Goal: Task Accomplishment & Management: Manage account settings

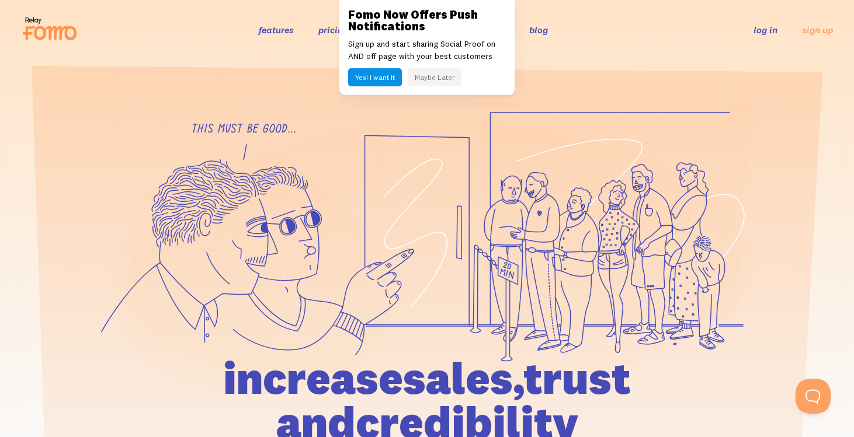
click at [768, 28] on link "log in" at bounding box center [765, 30] width 24 height 12
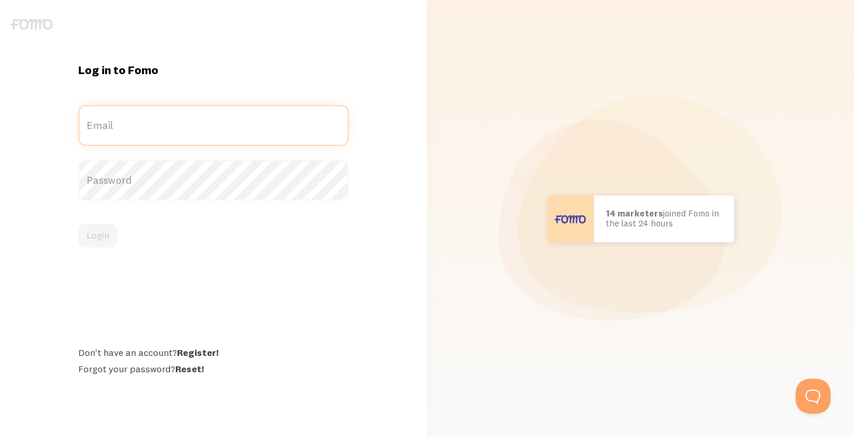
type input "marketingwithnatalia@gmail.com"
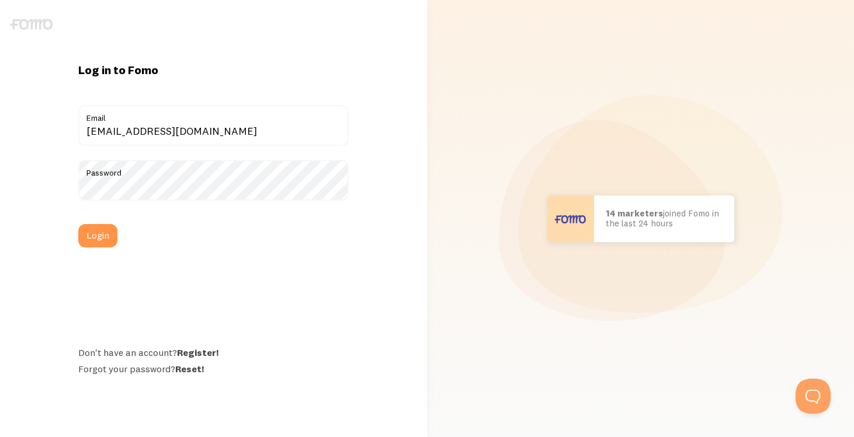
click at [208, 174] on label "Password" at bounding box center [213, 170] width 270 height 20
click at [92, 240] on button "Login" at bounding box center [97, 235] width 39 height 23
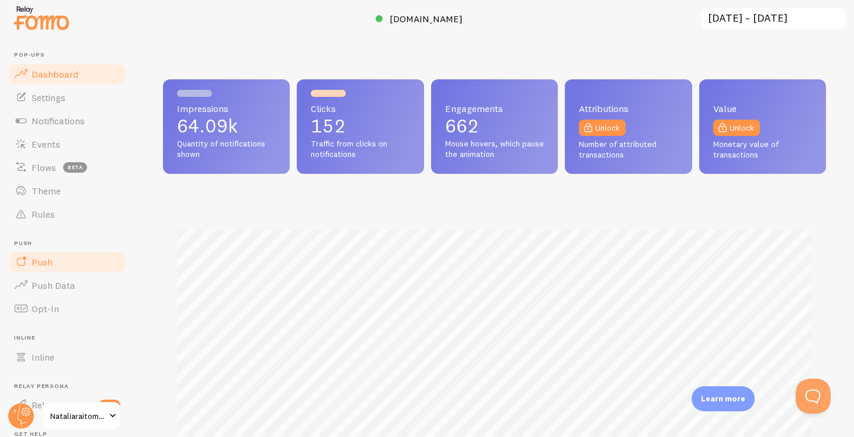
scroll to position [116, 0]
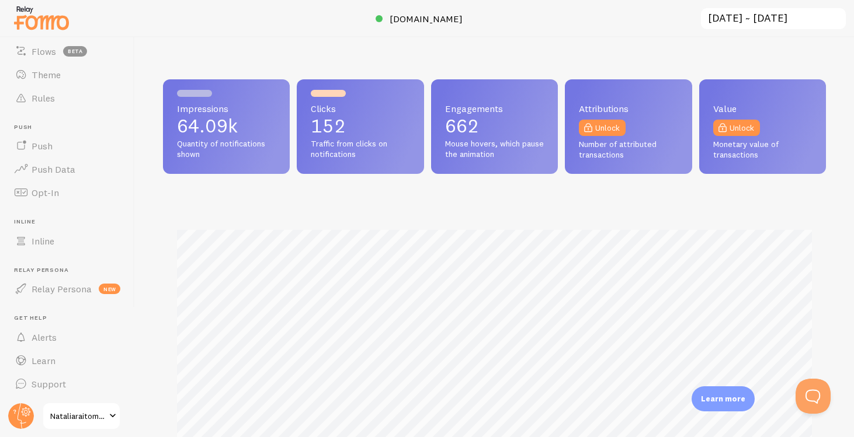
click at [109, 413] on span at bounding box center [113, 416] width 14 height 14
click at [50, 389] on span "Support" at bounding box center [49, 384] width 34 height 12
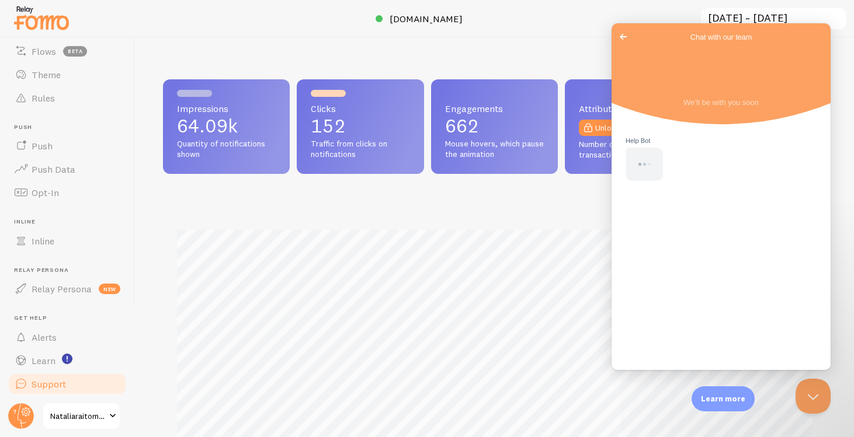
scroll to position [0, 0]
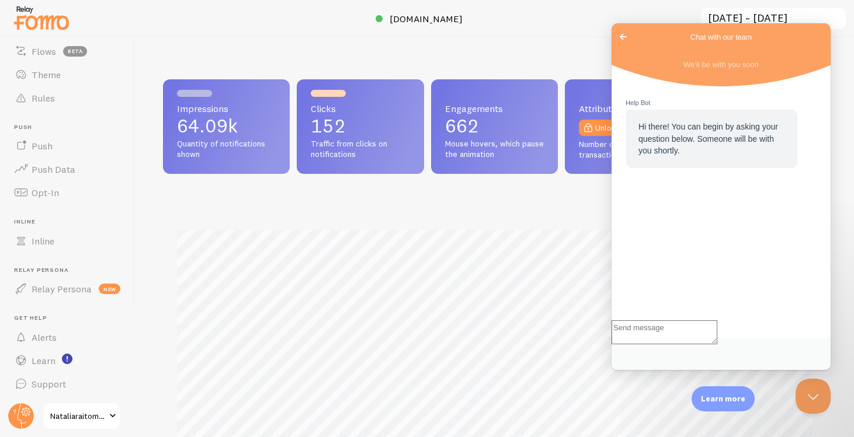
click at [113, 416] on span at bounding box center [113, 416] width 14 height 14
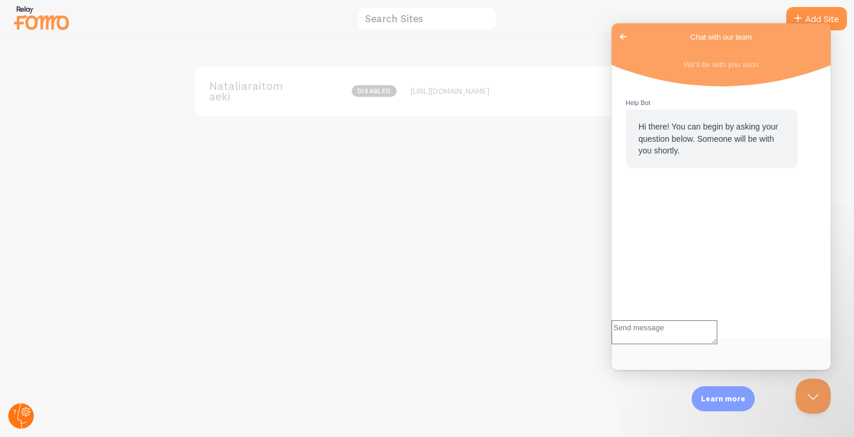
click at [27, 411] on circle at bounding box center [21, 416] width 26 height 26
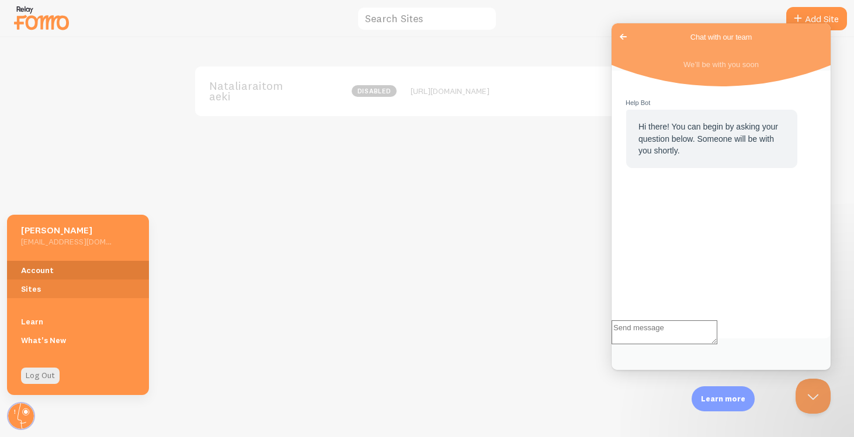
click at [53, 266] on link "Account" at bounding box center [78, 270] width 142 height 19
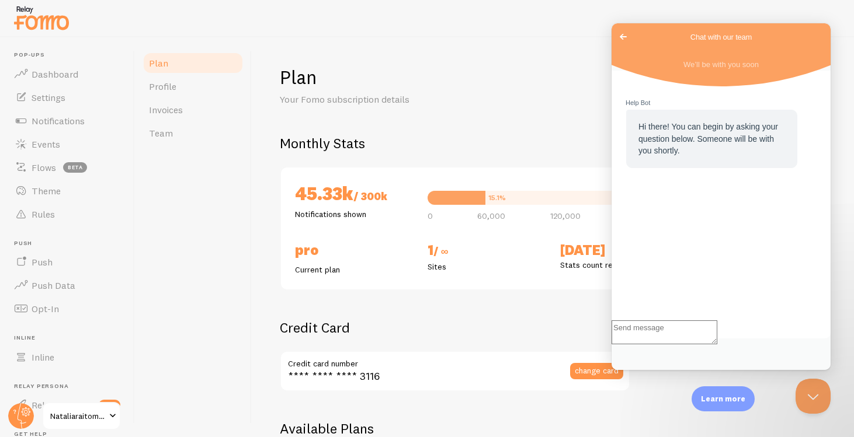
checkbox input "true"
click at [565, 71] on h1 "Plan" at bounding box center [553, 77] width 546 height 24
click at [625, 37] on span "Go back" at bounding box center [623, 37] width 14 height 14
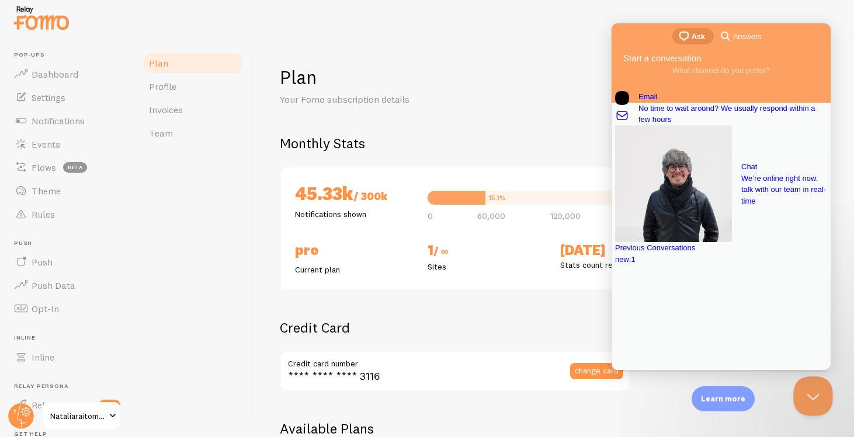
click at [812, 391] on button "Close Beacon popover" at bounding box center [810, 394] width 35 height 35
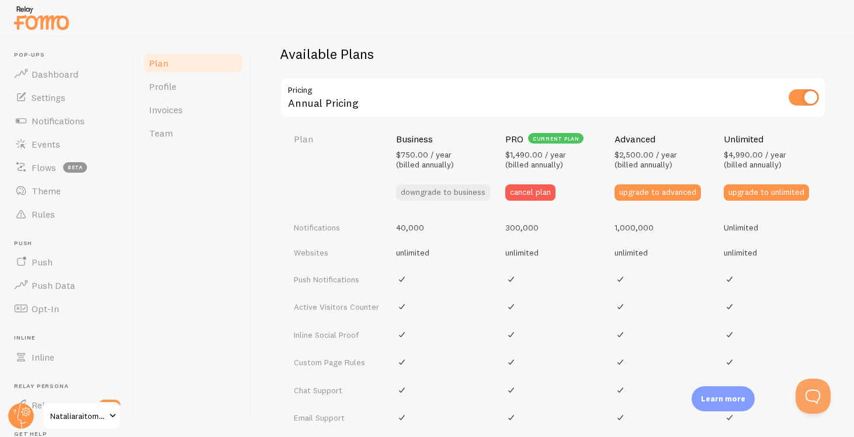
scroll to position [298, 0]
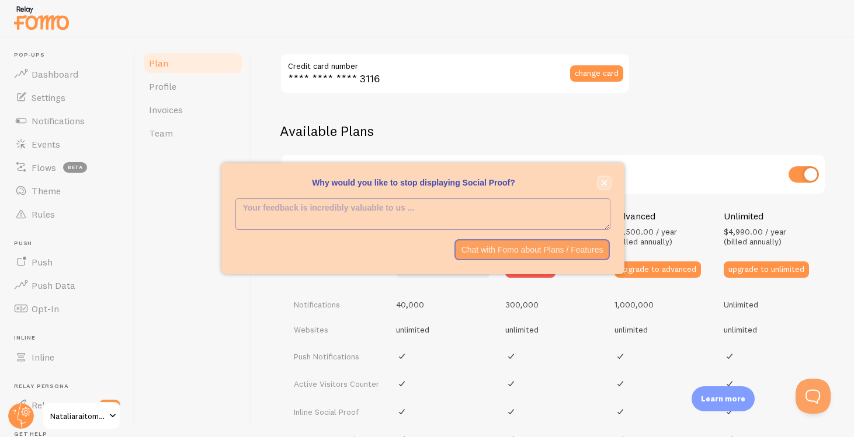
click at [602, 181] on icon "close," at bounding box center [604, 183] width 6 height 6
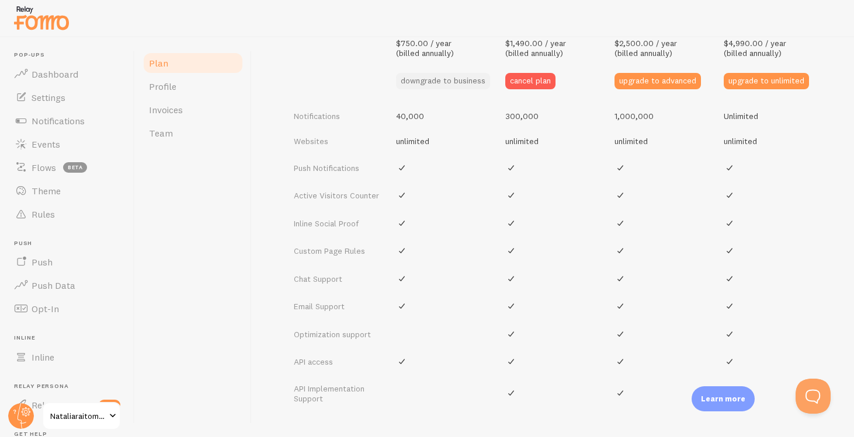
scroll to position [415, 0]
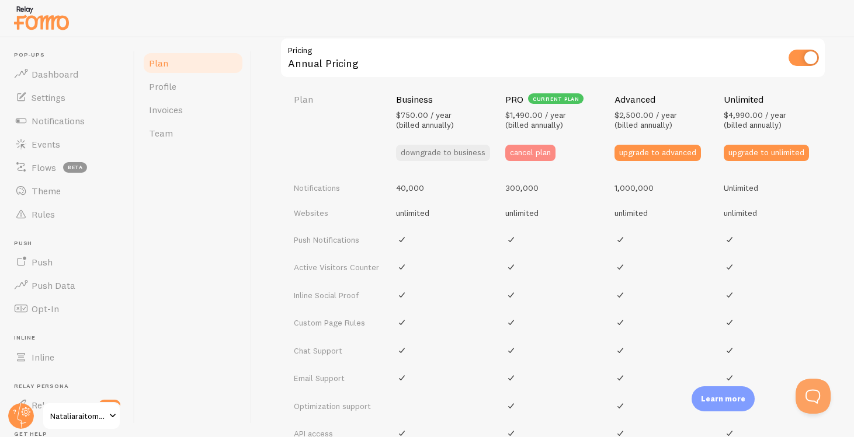
click at [544, 155] on button "cancel plan" at bounding box center [530, 153] width 50 height 16
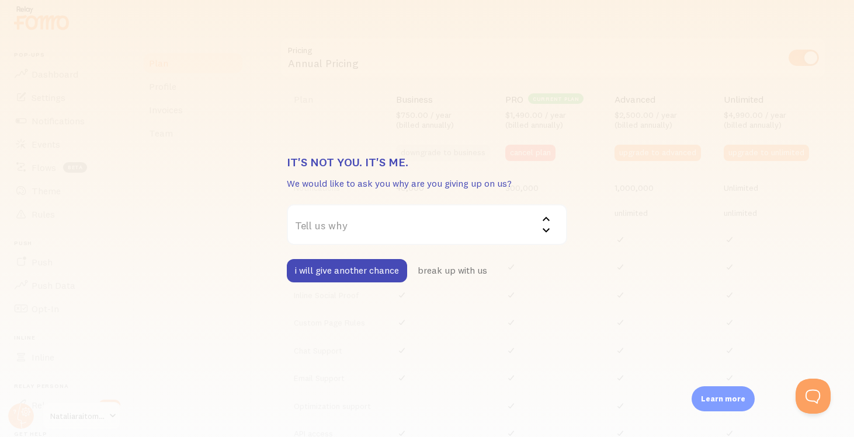
click at [393, 226] on label "Tell us why" at bounding box center [427, 224] width 280 height 41
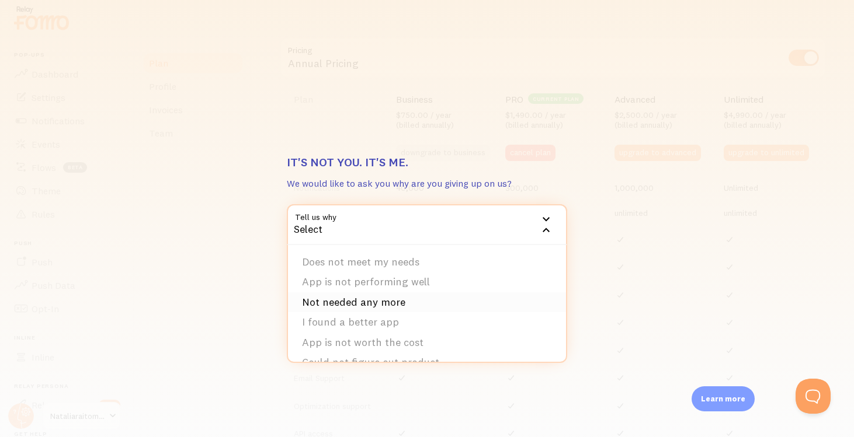
click at [387, 305] on li "Not needed any more" at bounding box center [427, 303] width 278 height 20
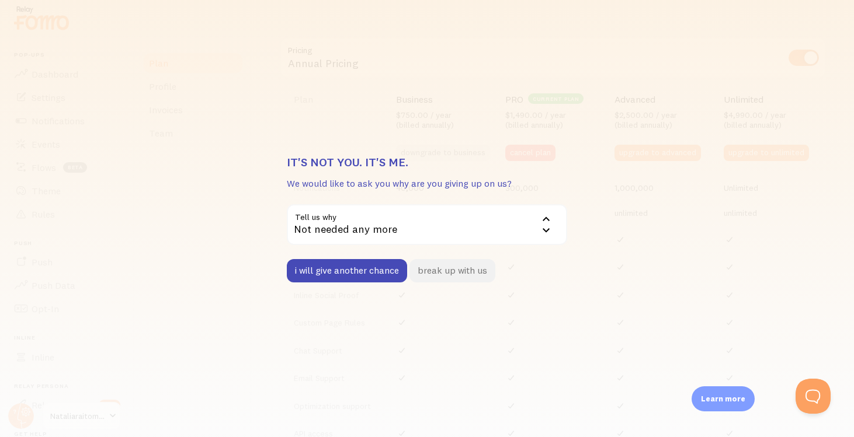
click at [446, 270] on button "break up with us" at bounding box center [452, 270] width 86 height 23
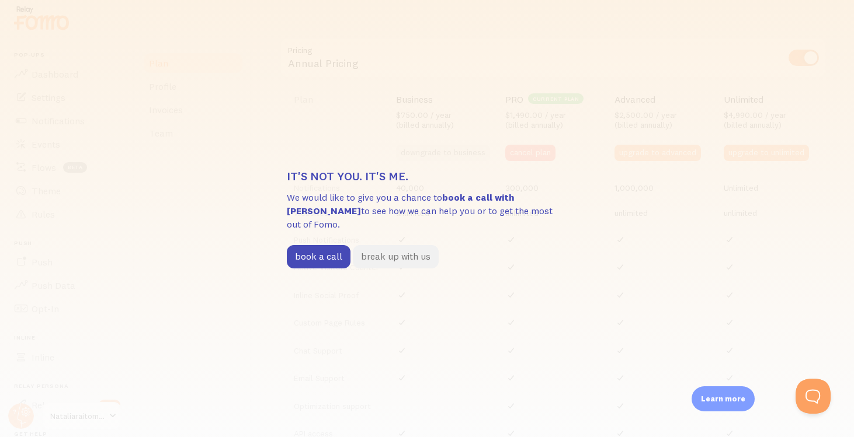
click at [405, 253] on button "break up with us" at bounding box center [396, 256] width 86 height 23
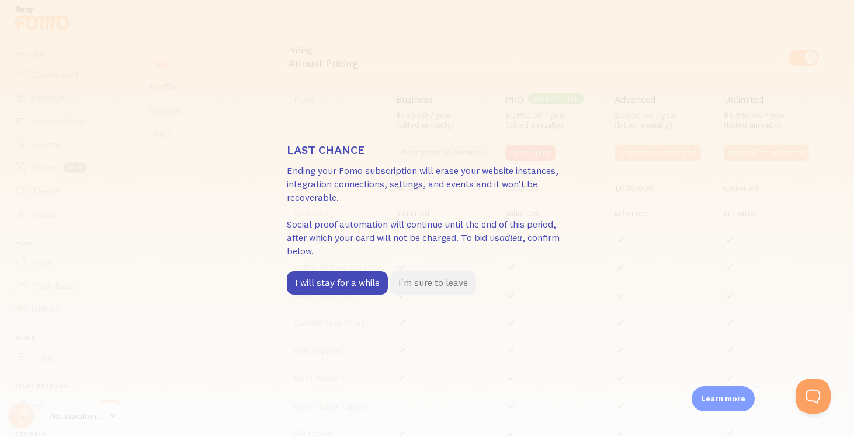
click at [426, 283] on button "I'm sure to leave" at bounding box center [433, 283] width 86 height 23
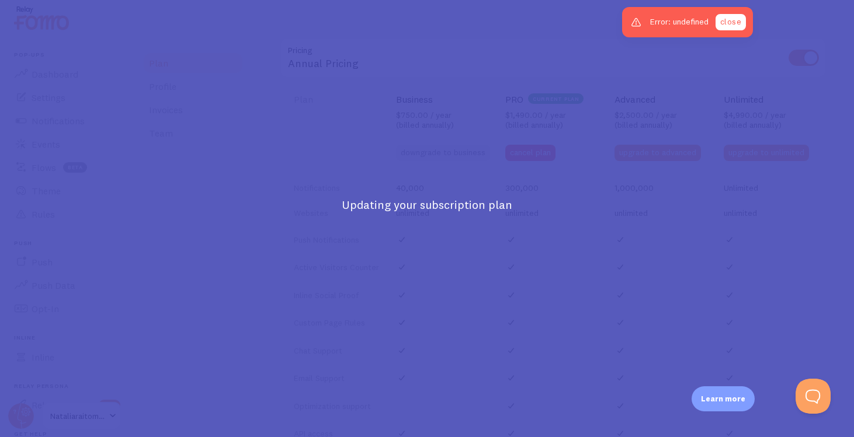
click at [722, 28] on link "close" at bounding box center [730, 22] width 30 height 16
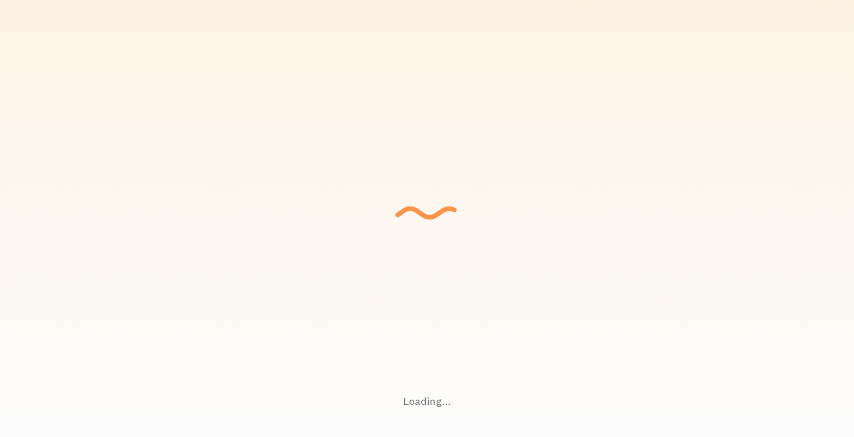
checkbox input "true"
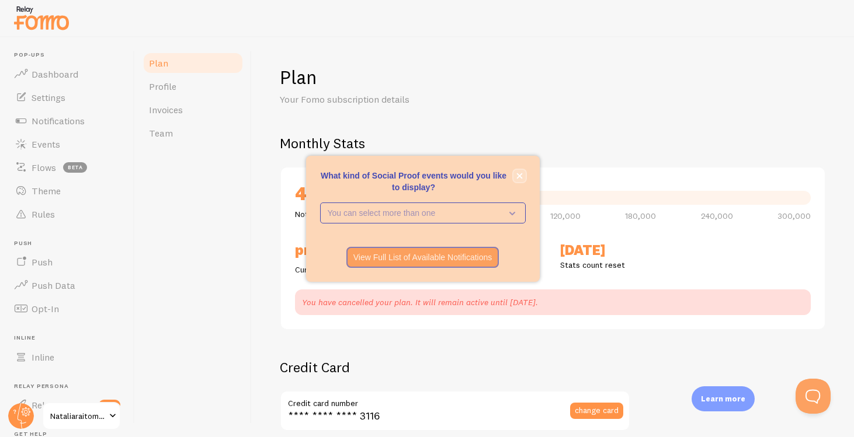
click at [521, 173] on icon "close," at bounding box center [519, 176] width 6 height 6
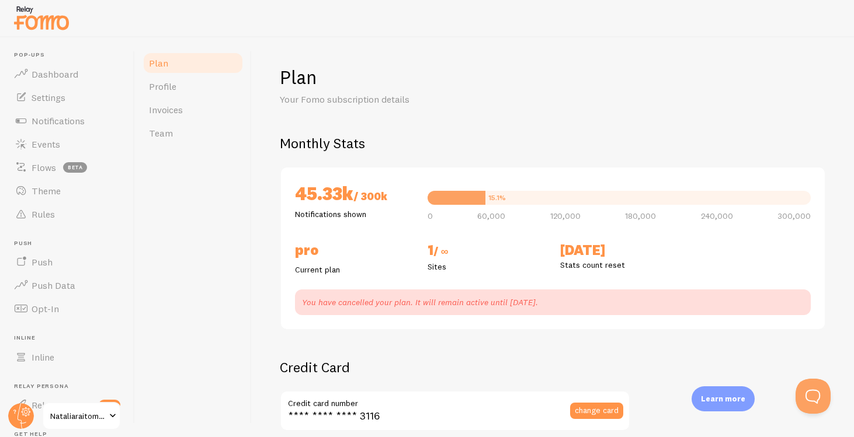
click at [116, 416] on span at bounding box center [113, 416] width 14 height 14
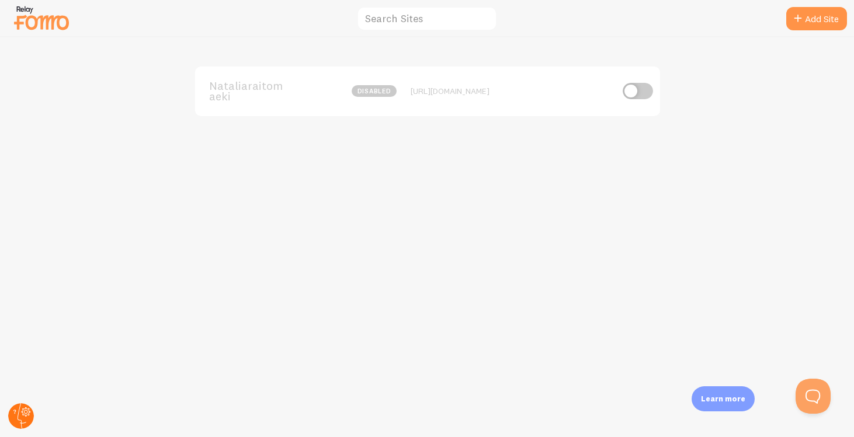
click at [22, 416] on circle at bounding box center [21, 416] width 26 height 26
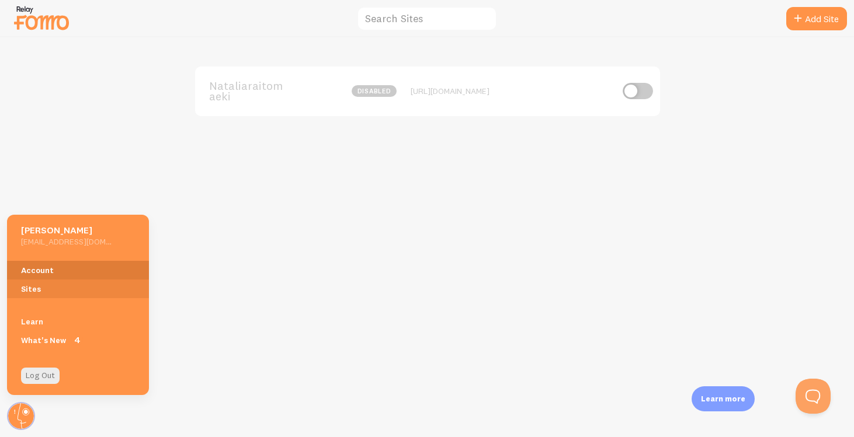
click at [47, 273] on link "Account" at bounding box center [78, 270] width 142 height 19
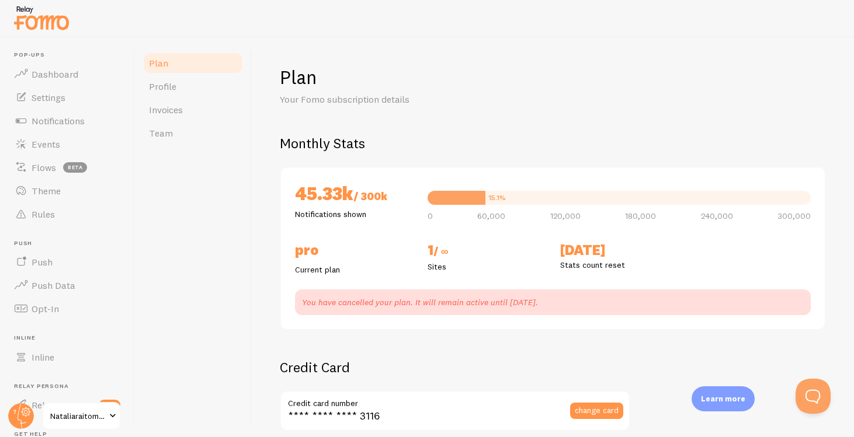
checkbox input "true"
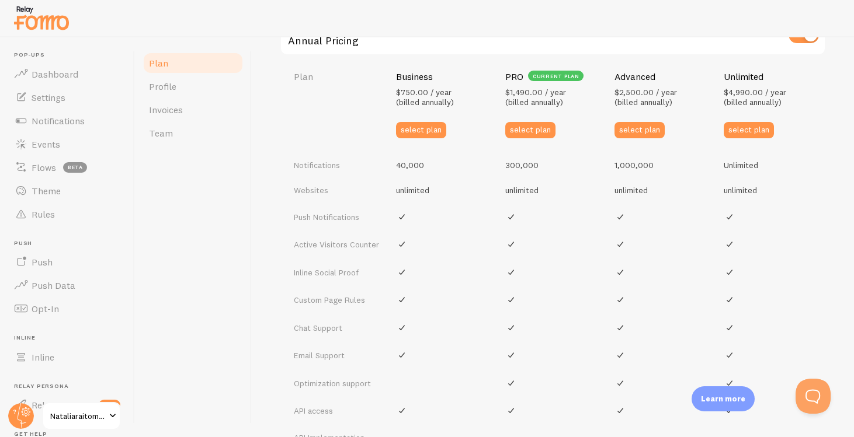
scroll to position [545, 0]
